Goal: Task Accomplishment & Management: Complete application form

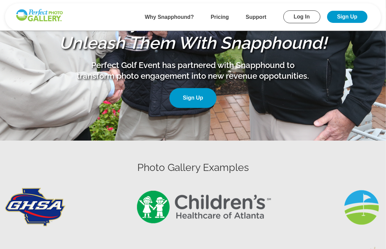
scroll to position [163, 0]
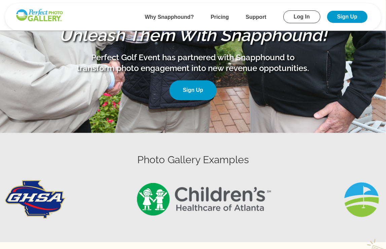
click at [181, 92] on link "Sign Up" at bounding box center [192, 91] width 47 height 20
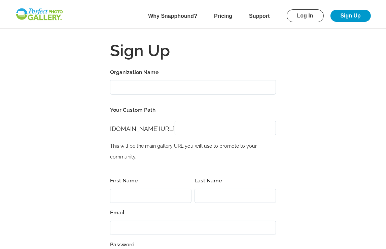
click at [208, 90] on input "Organization Name" at bounding box center [193, 87] width 166 height 14
type input "Northern [US_STATE] HIMSS"
click at [204, 130] on input "[DOMAIN_NAME][URL]" at bounding box center [226, 128] width 102 height 14
type input "NorthernOHHIMSSCGC"
click at [158, 191] on input "First Name" at bounding box center [151, 196] width 82 height 14
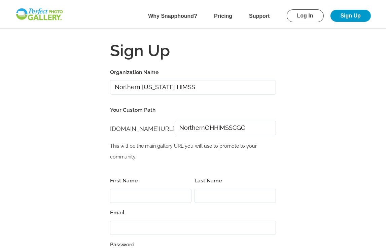
type input "[PERSON_NAME]"
type input "[EMAIL_ADDRESS][DOMAIN_NAME]"
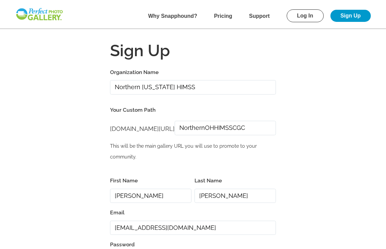
type input "44256"
